Goal: Navigation & Orientation: Find specific page/section

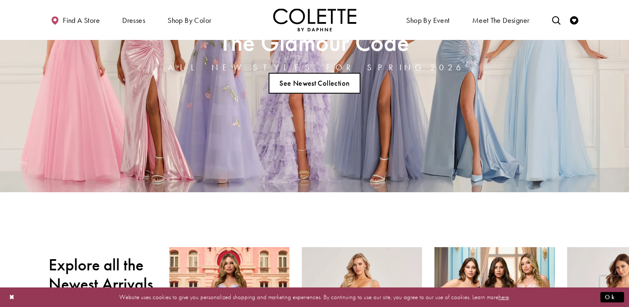
scroll to position [96, 0]
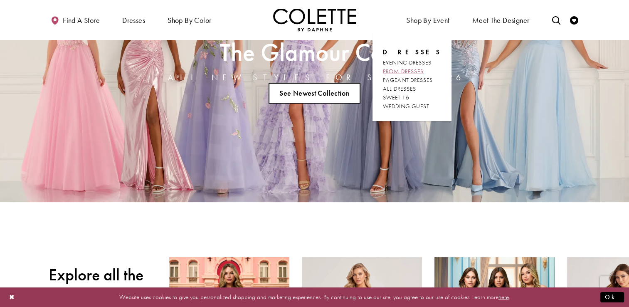
click at [417, 69] on span "PROM DRESSES" at bounding box center [403, 70] width 41 height 7
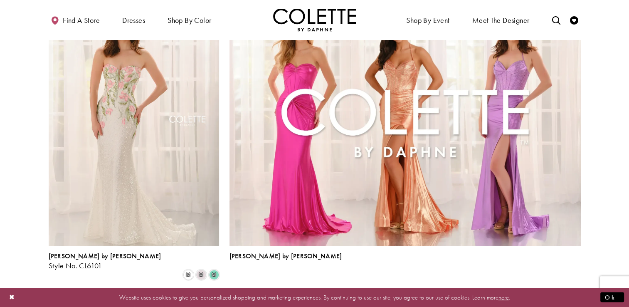
scroll to position [1788, 0]
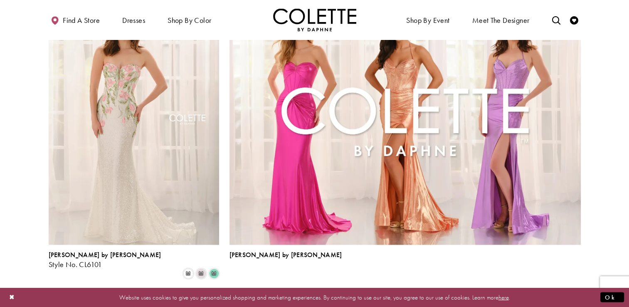
click at [302, 296] on span "2" at bounding box center [301, 300] width 4 height 9
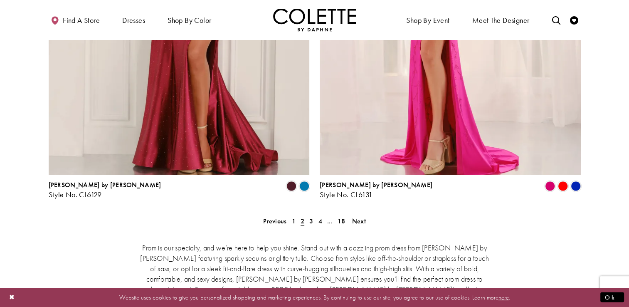
scroll to position [1684, 0]
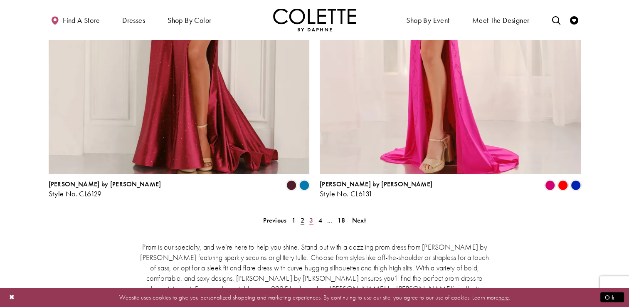
click at [313, 214] on link "3" at bounding box center [311, 220] width 9 height 12
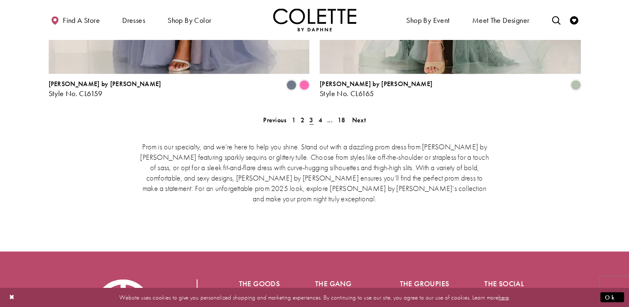
scroll to position [1784, 0]
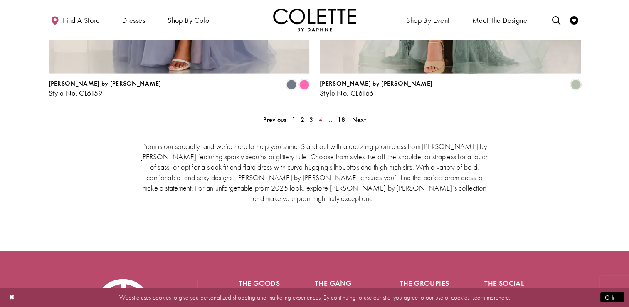
click at [320, 115] on span "4" at bounding box center [320, 119] width 4 height 9
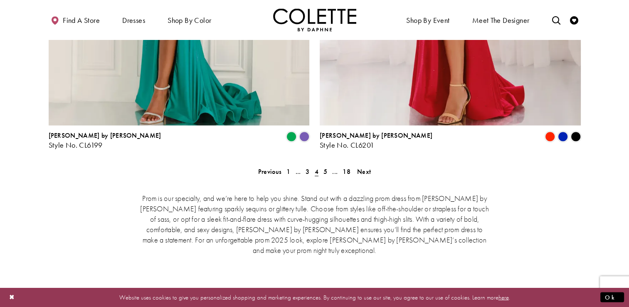
scroll to position [1734, 0]
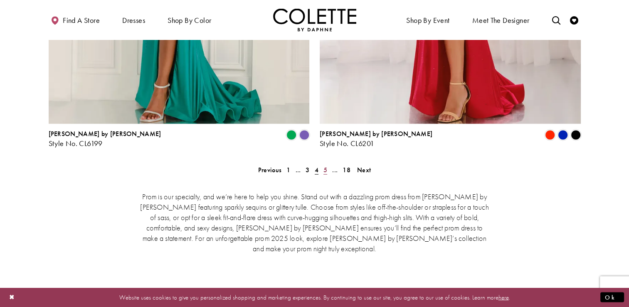
click at [326, 165] on span "5" at bounding box center [325, 169] width 4 height 9
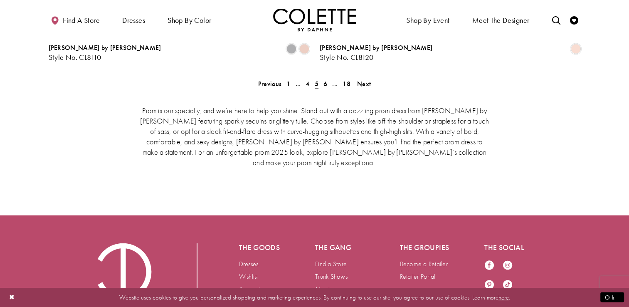
scroll to position [1821, 0]
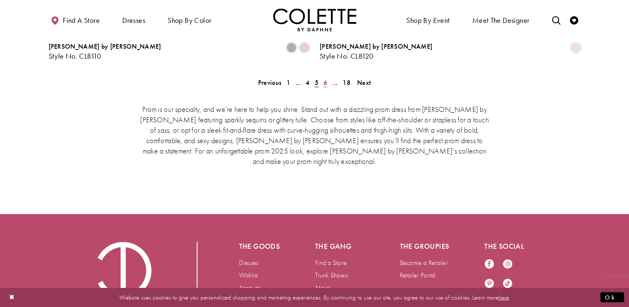
click at [324, 78] on span "6" at bounding box center [325, 82] width 4 height 9
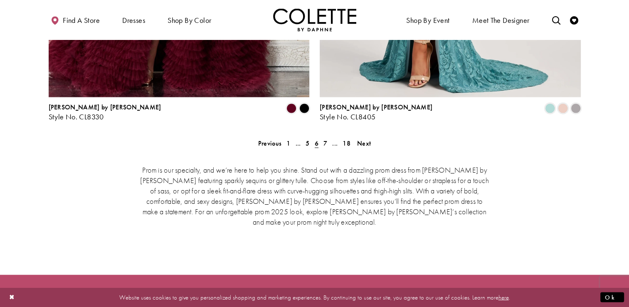
scroll to position [1760, 0]
click at [323, 139] on span "7" at bounding box center [325, 143] width 4 height 9
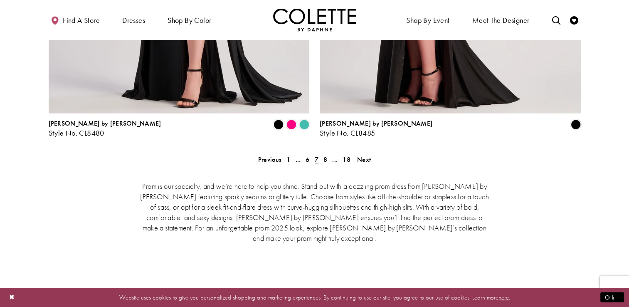
scroll to position [1745, 0]
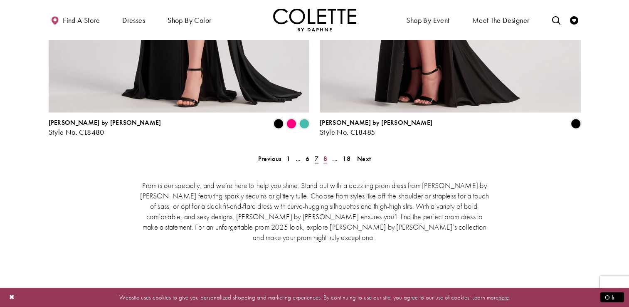
click at [324, 154] on span "8" at bounding box center [325, 158] width 4 height 9
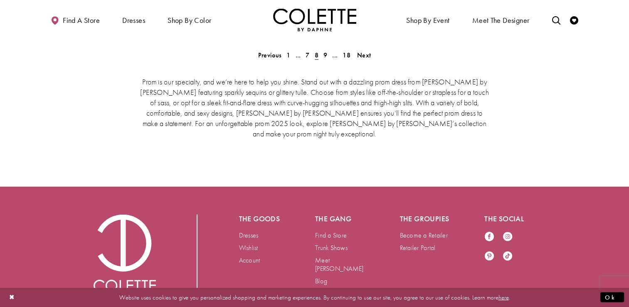
scroll to position [1850, 0]
